Goal: Ask a question

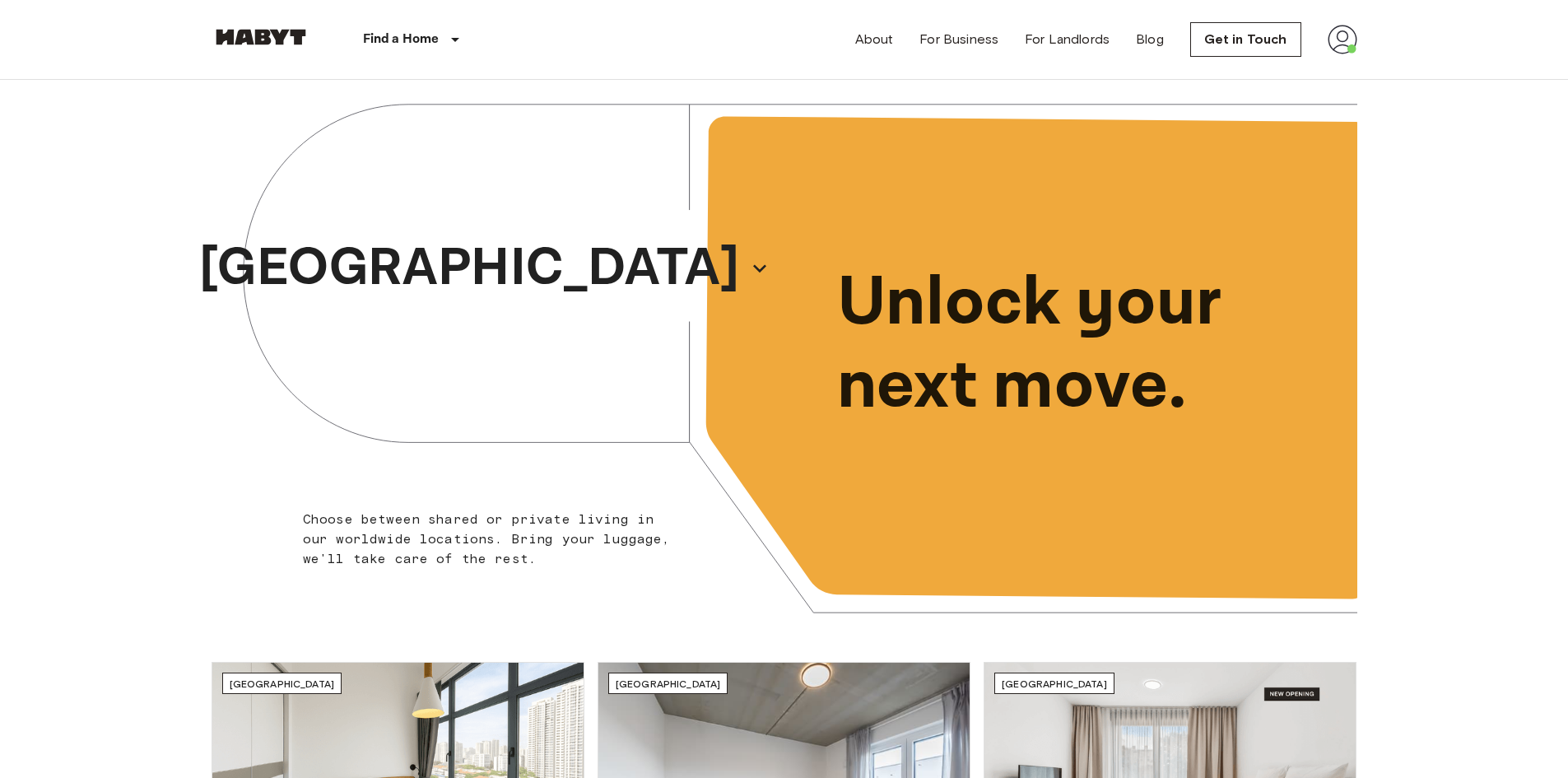
click at [1346, 39] on img at bounding box center [1343, 40] width 30 height 30
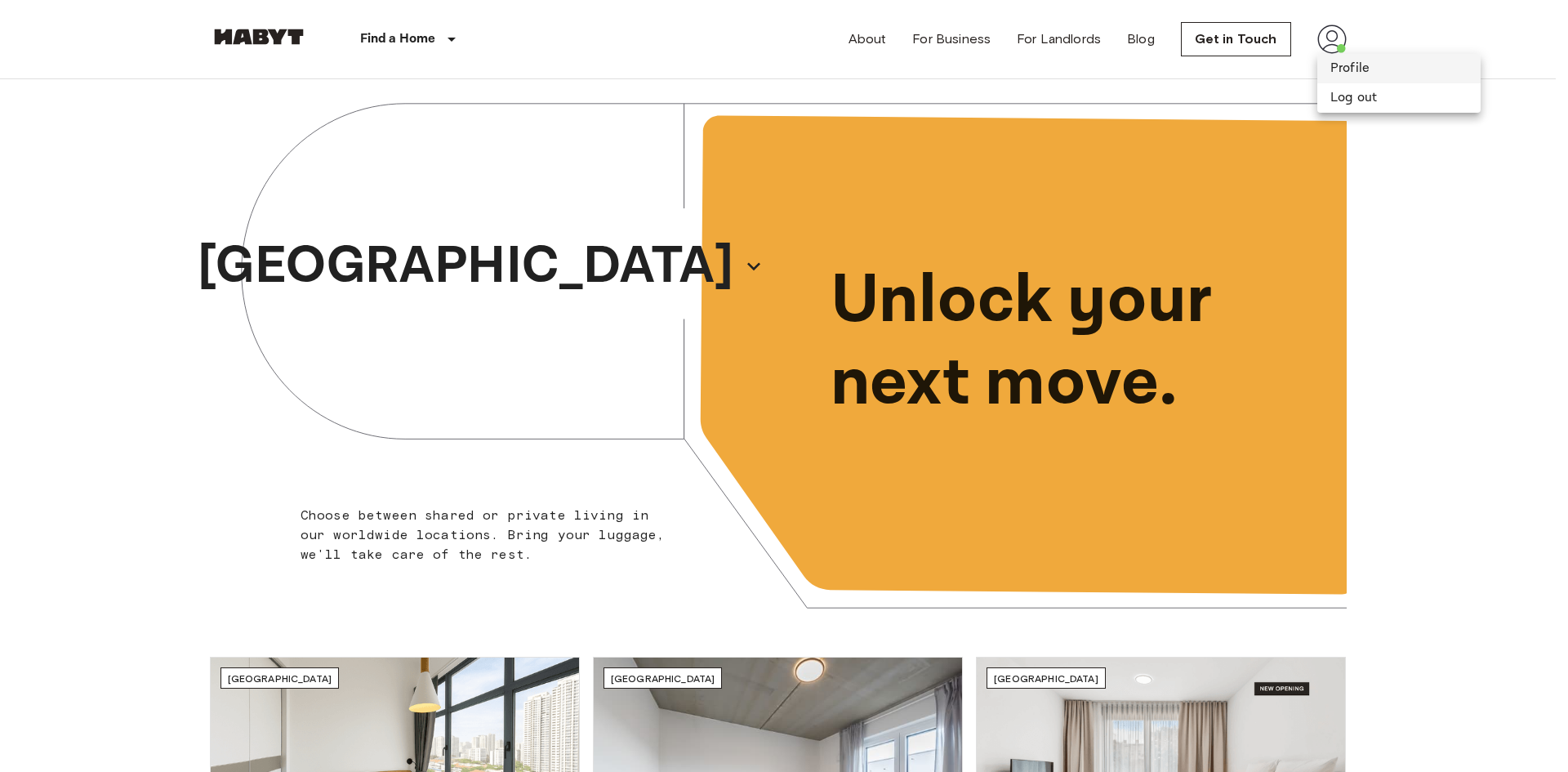
click at [1348, 69] on li "Profile" at bounding box center [1398, 68] width 163 height 30
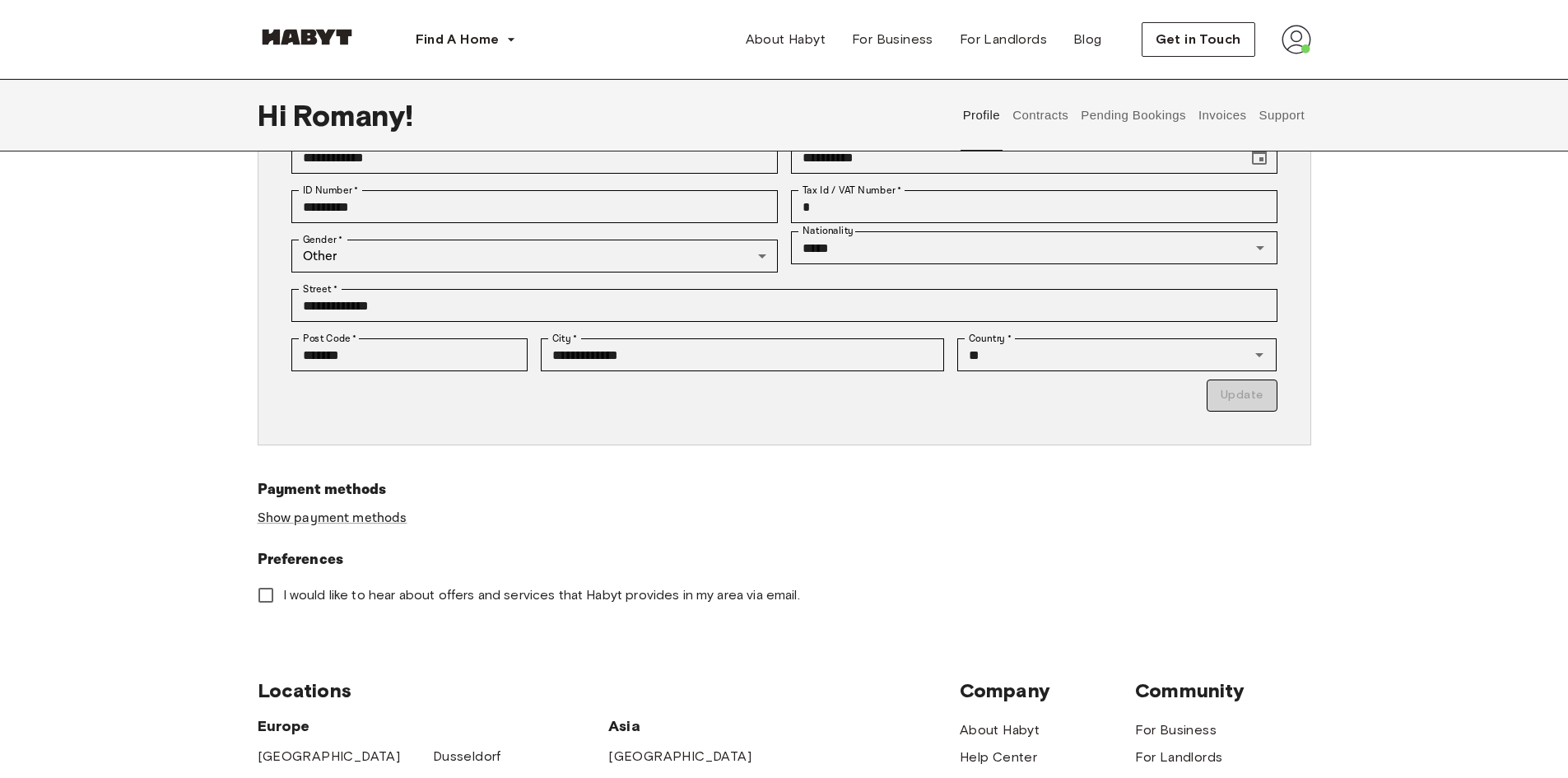
scroll to position [247, 0]
click at [1058, 112] on button "Contracts" at bounding box center [1040, 115] width 60 height 73
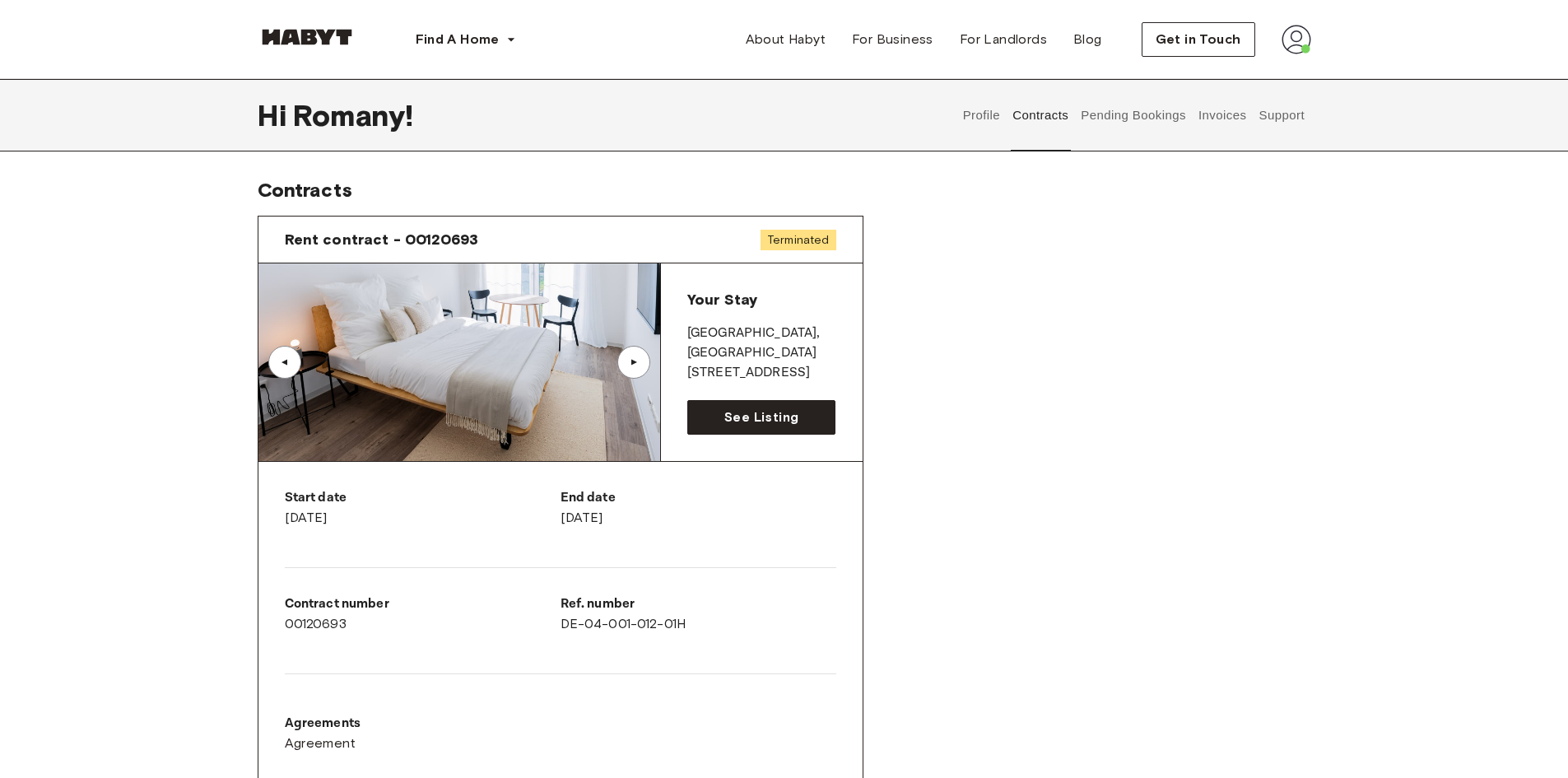
click at [1280, 121] on button "Support" at bounding box center [1282, 115] width 50 height 73
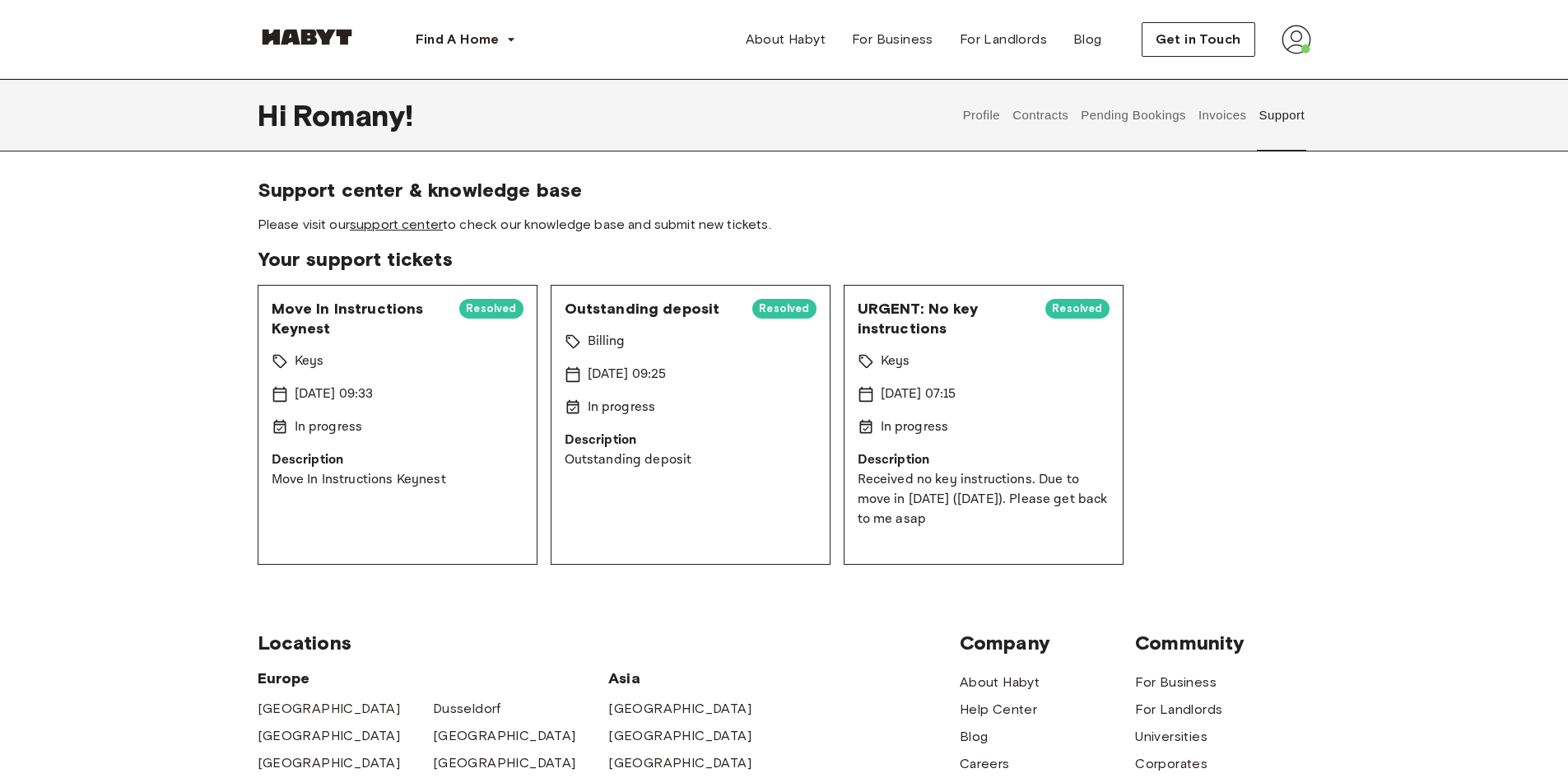
click at [412, 223] on link "support center" at bounding box center [396, 224] width 93 height 16
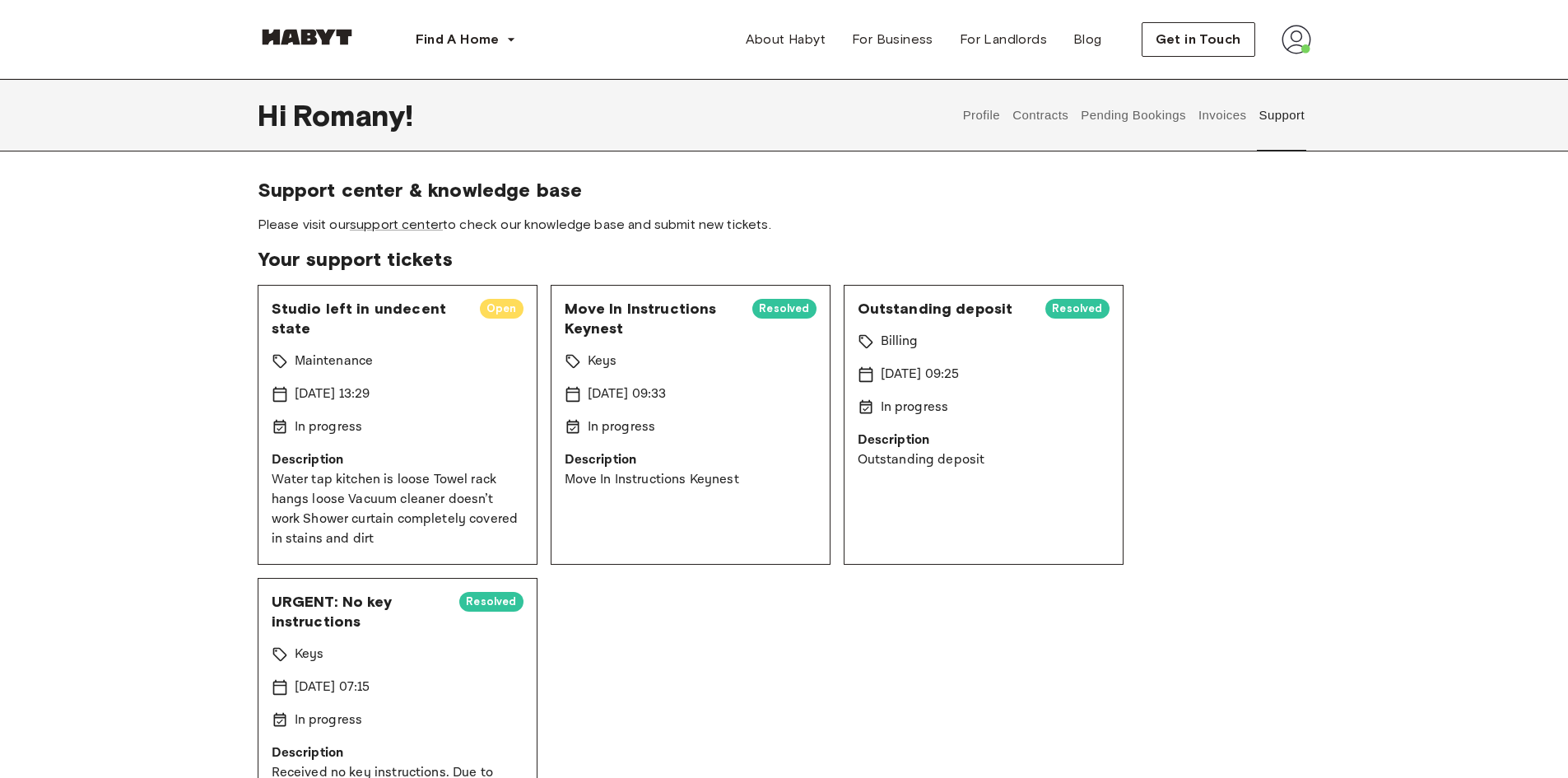
click at [377, 313] on span "Studio left in undecent state" at bounding box center [369, 319] width 196 height 40
click at [377, 288] on div "Studio left in undecent state Open Maintenance 17 Sep 2025 13:29 In progress De…" at bounding box center [397, 425] width 280 height 280
